Goal: Transaction & Acquisition: Purchase product/service

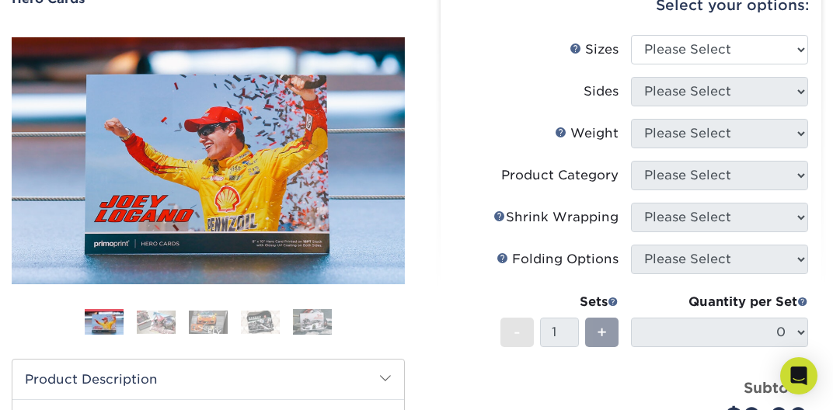
scroll to position [245, 0]
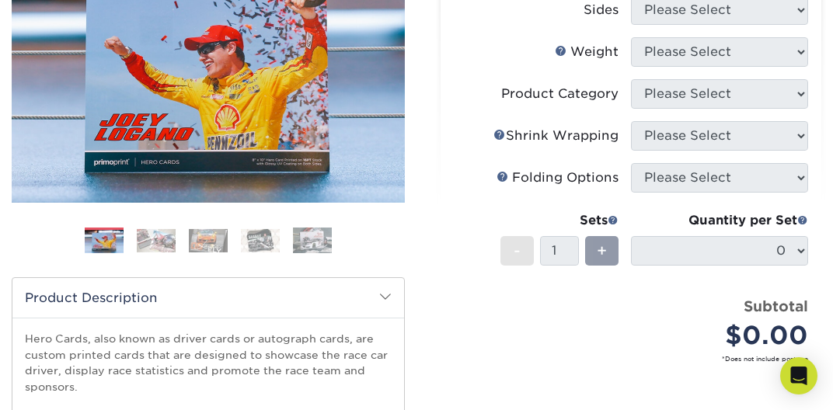
click at [151, 242] on img at bounding box center [156, 240] width 39 height 23
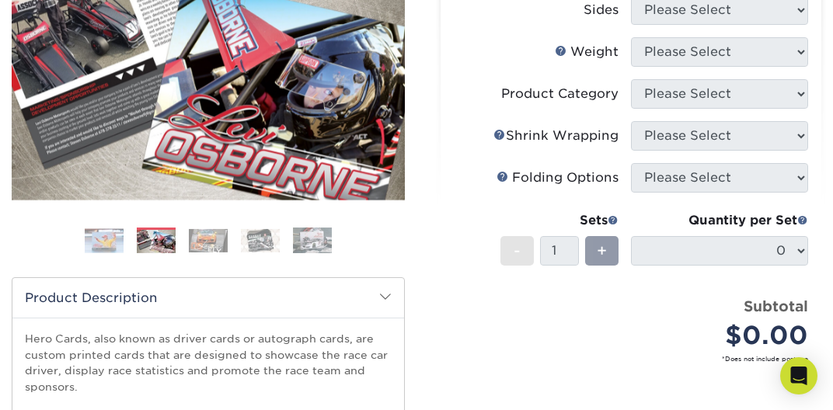
scroll to position [164, 0]
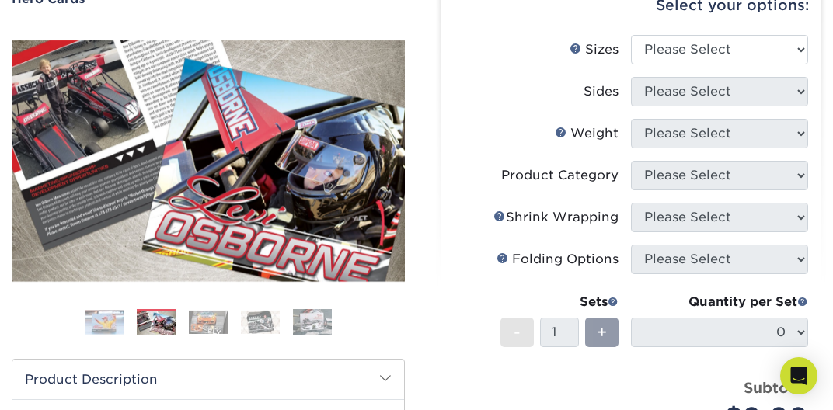
click at [211, 325] on img at bounding box center [208, 322] width 39 height 23
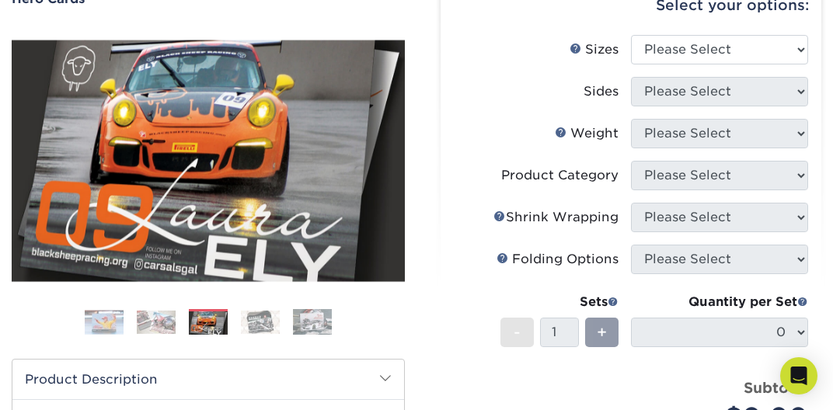
click at [263, 325] on img at bounding box center [260, 322] width 39 height 23
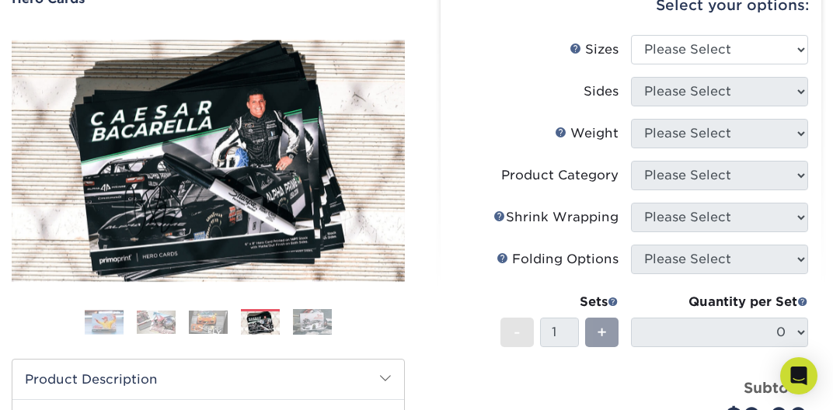
click at [311, 324] on img at bounding box center [312, 322] width 39 height 26
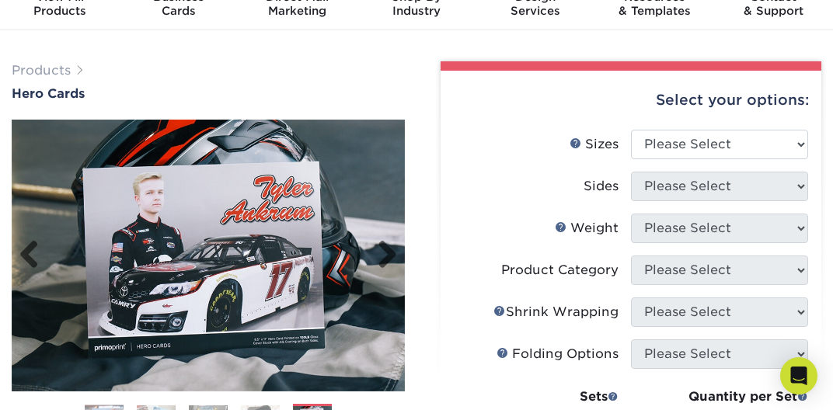
scroll to position [0, 0]
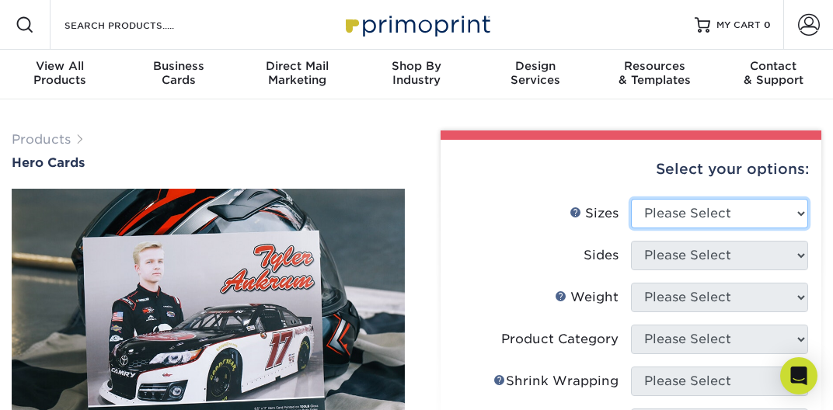
click at [631, 199] on select "Please Select 1.5" x 7" 4" x 6" 5" x 7" 6" x 8" 6" x 8.5" 6" x 9" 7" x 8.5" 7.5…" at bounding box center [719, 214] width 177 height 30
select select "8.00x10.00"
click option "8" x 10"" at bounding box center [0, 0] width 0 height 0
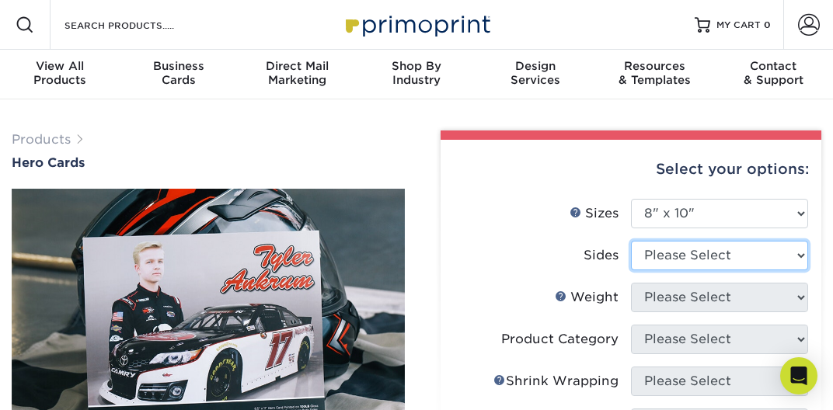
click at [631, 241] on select "Please Select Print Both Sides Print Front Only" at bounding box center [719, 256] width 177 height 30
select select "32d3c223-f82c-492b-b915-ba065a00862f"
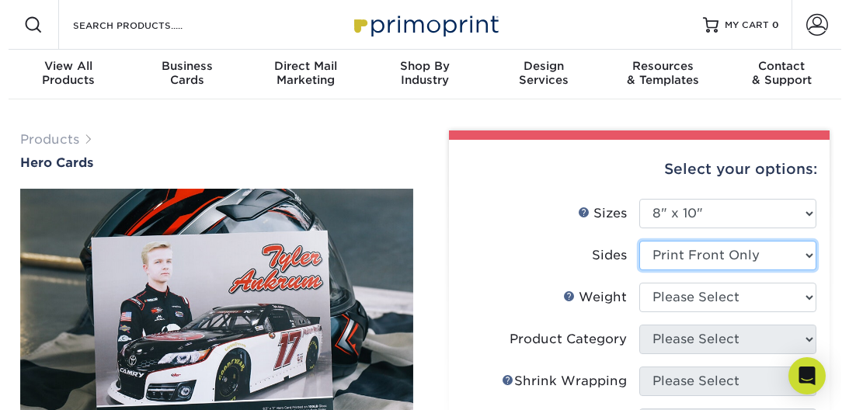
scroll to position [82, 0]
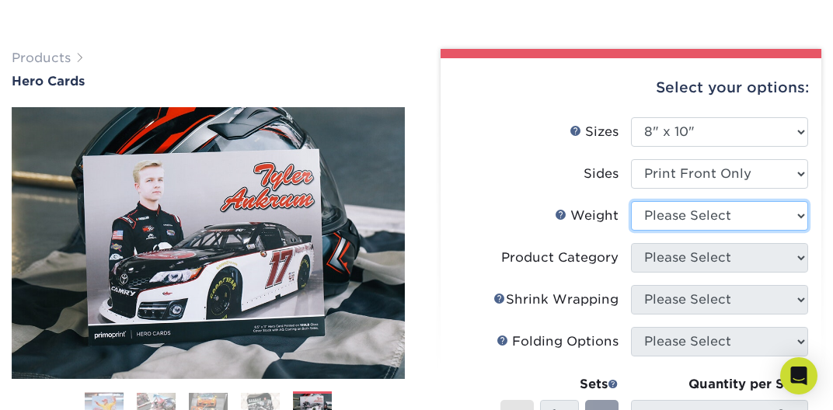
click at [631, 201] on select "Please Select 100LB 14PT 16PT" at bounding box center [719, 216] width 177 height 30
select select "14PT"
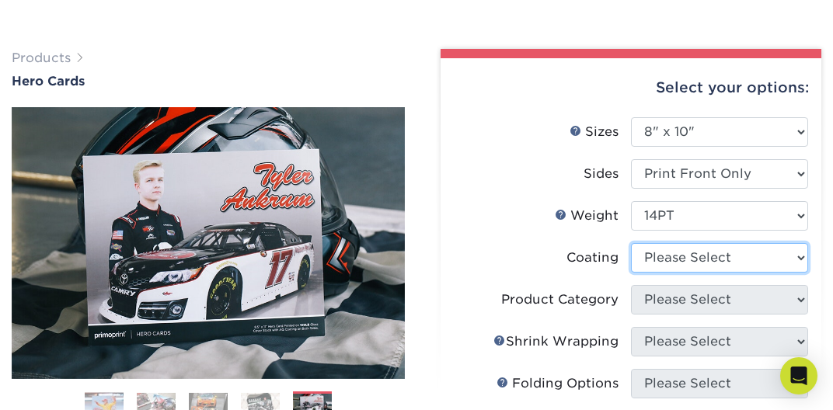
click at [631, 243] on select at bounding box center [719, 258] width 177 height 30
select select "121bb7b5-3b4d-429f-bd8d-bbf80e953313"
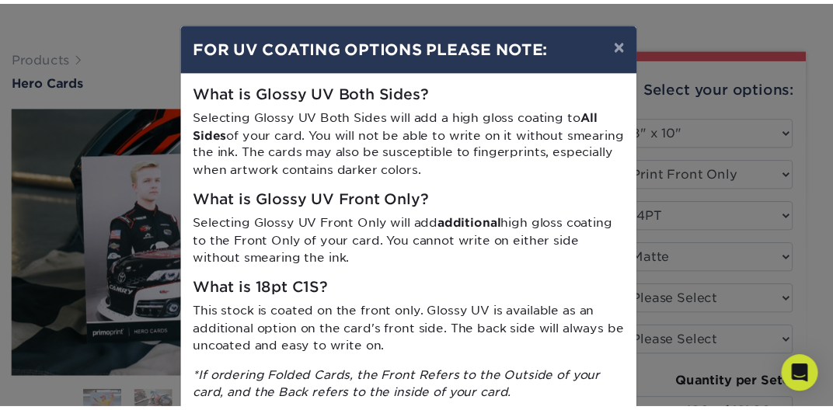
scroll to position [89, 0]
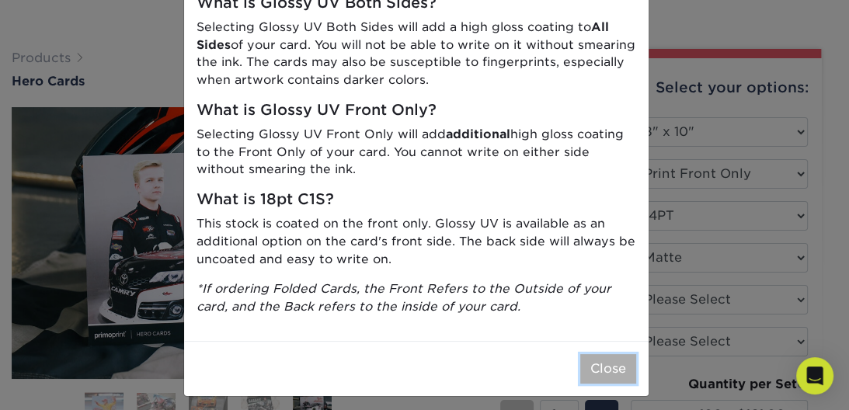
click at [597, 375] on button "Close" at bounding box center [608, 369] width 56 height 30
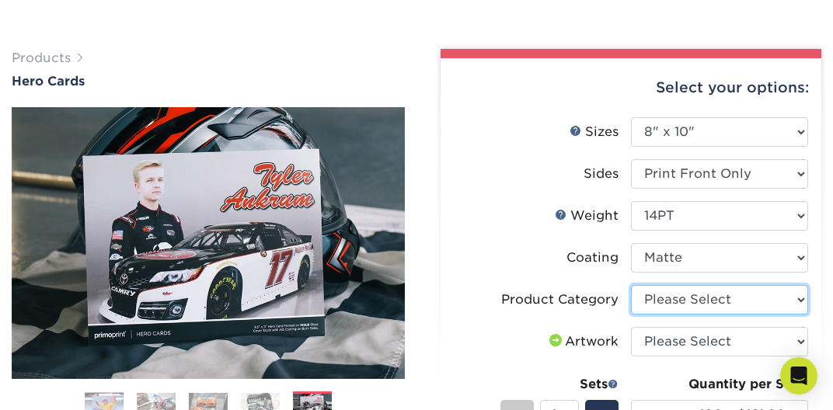
click at [631, 285] on select "Please Select Sell Sheets" at bounding box center [719, 300] width 177 height 30
select select "eddd4a87-9082-47bb-843b-3bca55f6c842"
click option "Sell Sheets" at bounding box center [0, 0] width 0 height 0
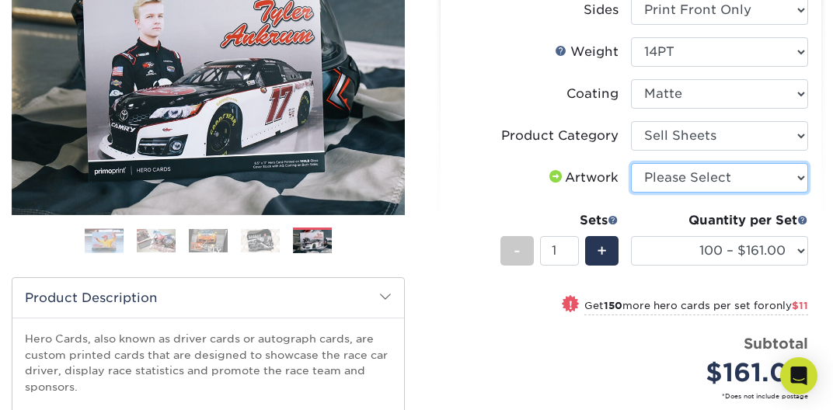
click at [631, 163] on select "Please Select I will upload files I need a design - $150" at bounding box center [719, 178] width 177 height 30
click at [792, 173] on select "Please Select I will upload files I need a design - $150" at bounding box center [719, 178] width 177 height 30
